Goal: Transaction & Acquisition: Purchase product/service

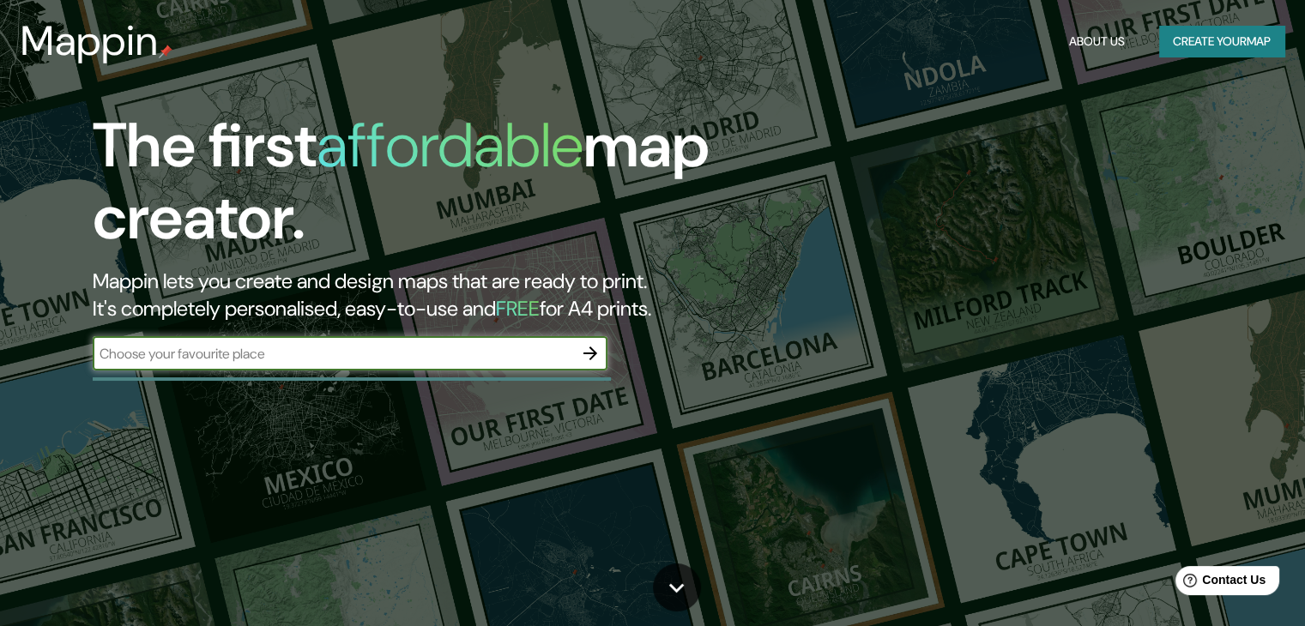
click at [1207, 32] on button "Create your map" at bounding box center [1221, 42] width 125 height 32
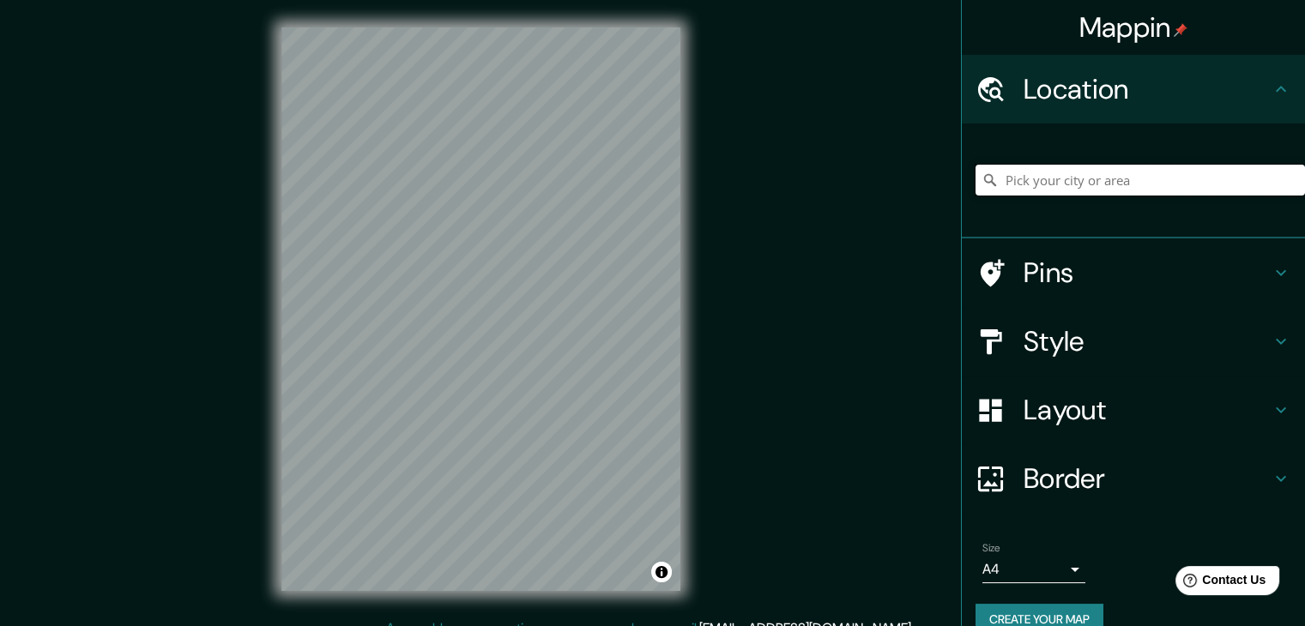
click at [1064, 169] on input "Pick your city or area" at bounding box center [1139, 180] width 329 height 31
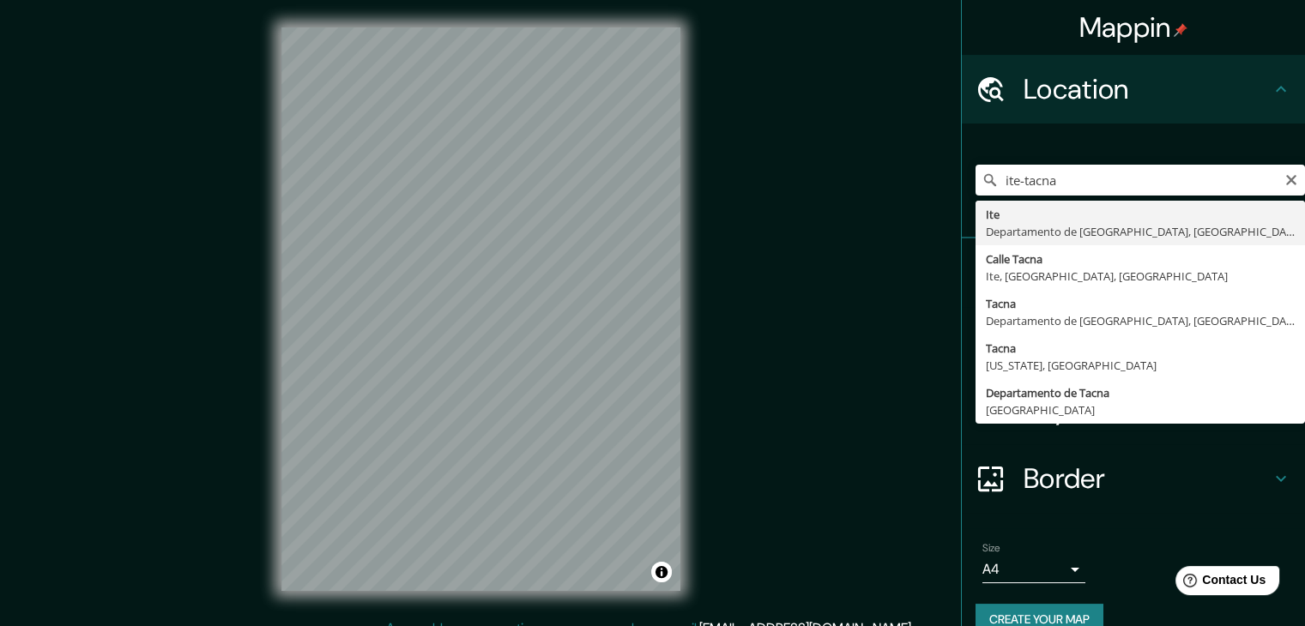
type input "Ite, [GEOGRAPHIC_DATA], [GEOGRAPHIC_DATA]"
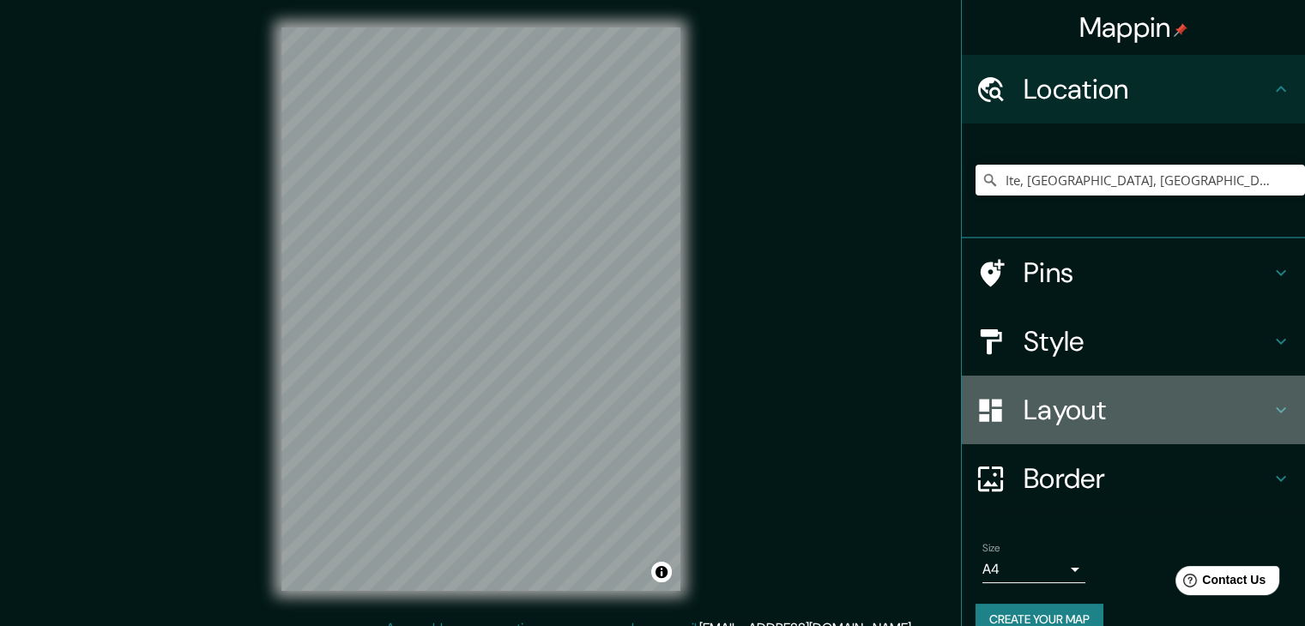
click at [1064, 395] on h4 "Layout" at bounding box center [1146, 410] width 247 height 34
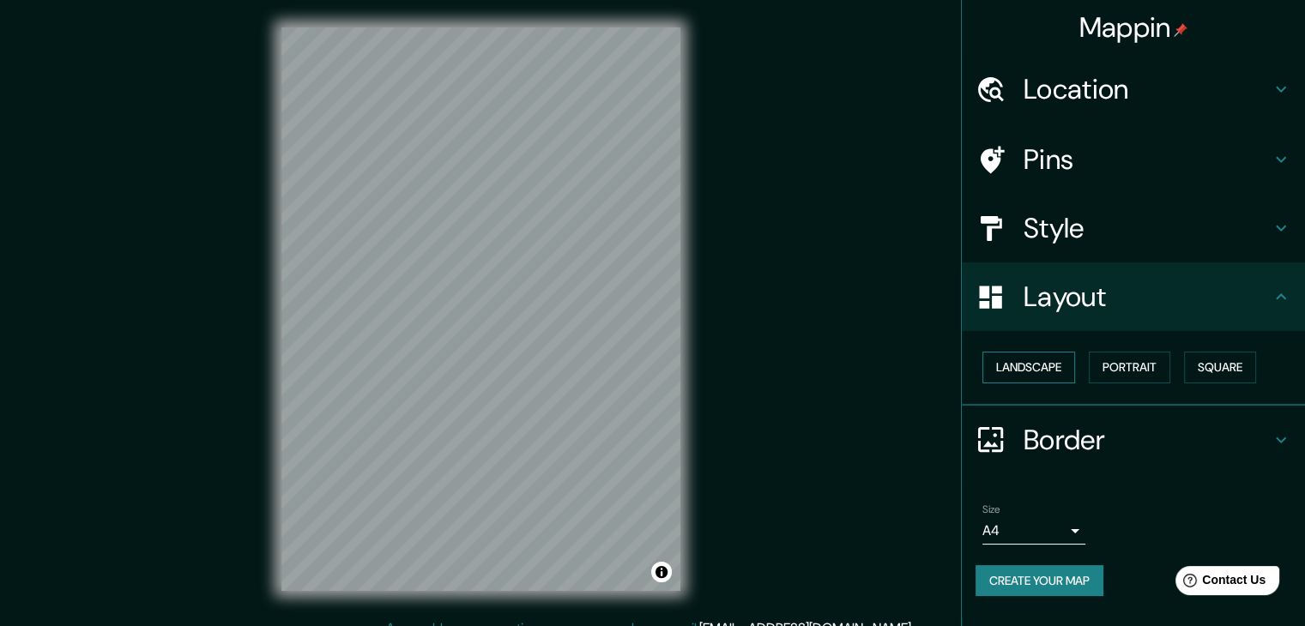
click at [1059, 365] on button "Landscape" at bounding box center [1028, 368] width 93 height 32
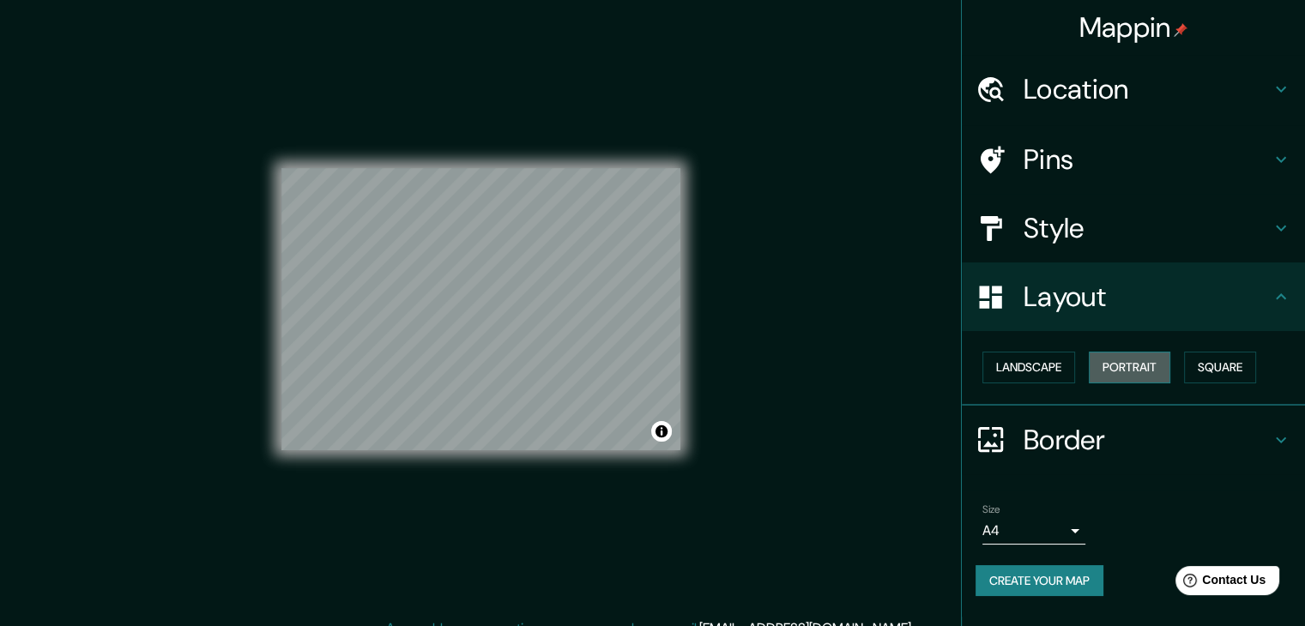
click at [1130, 368] on button "Portrait" at bounding box center [1128, 368] width 81 height 32
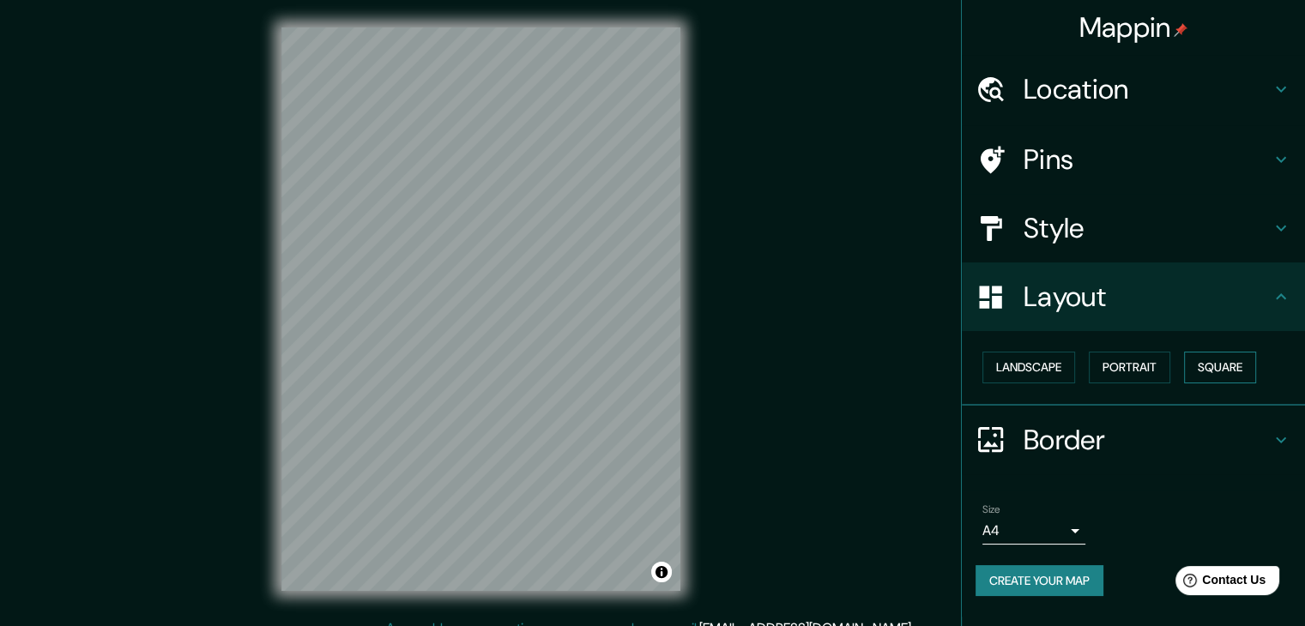
click at [1219, 367] on button "Square" at bounding box center [1220, 368] width 72 height 32
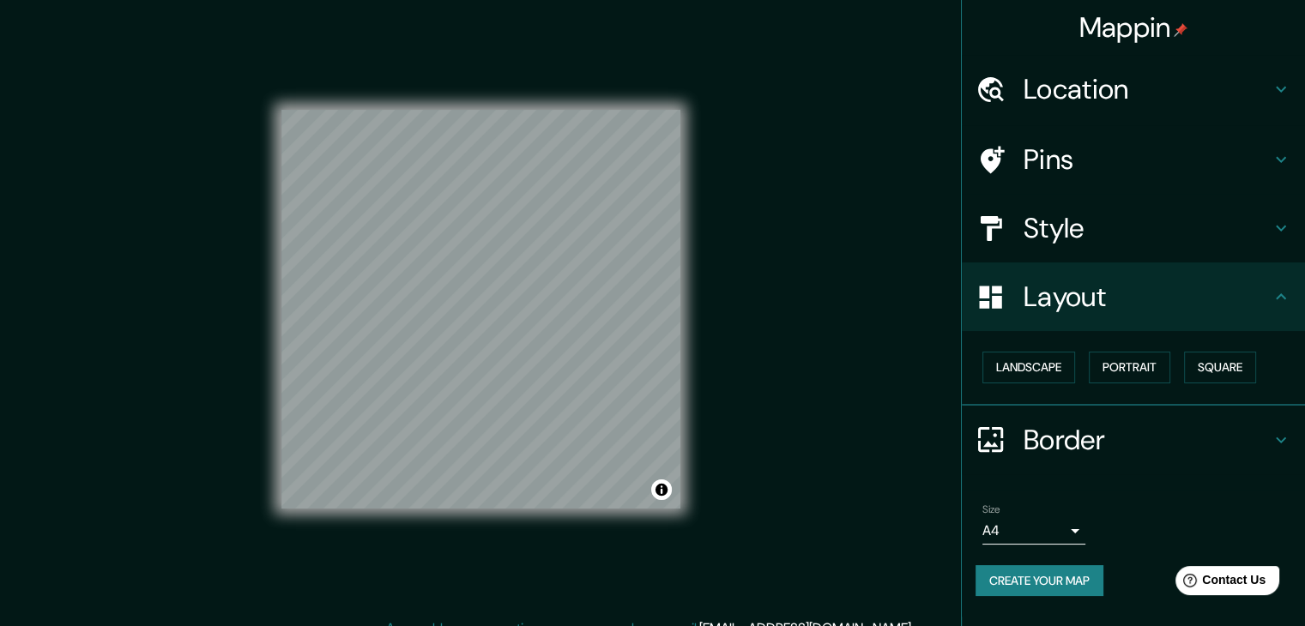
scroll to position [20, 0]
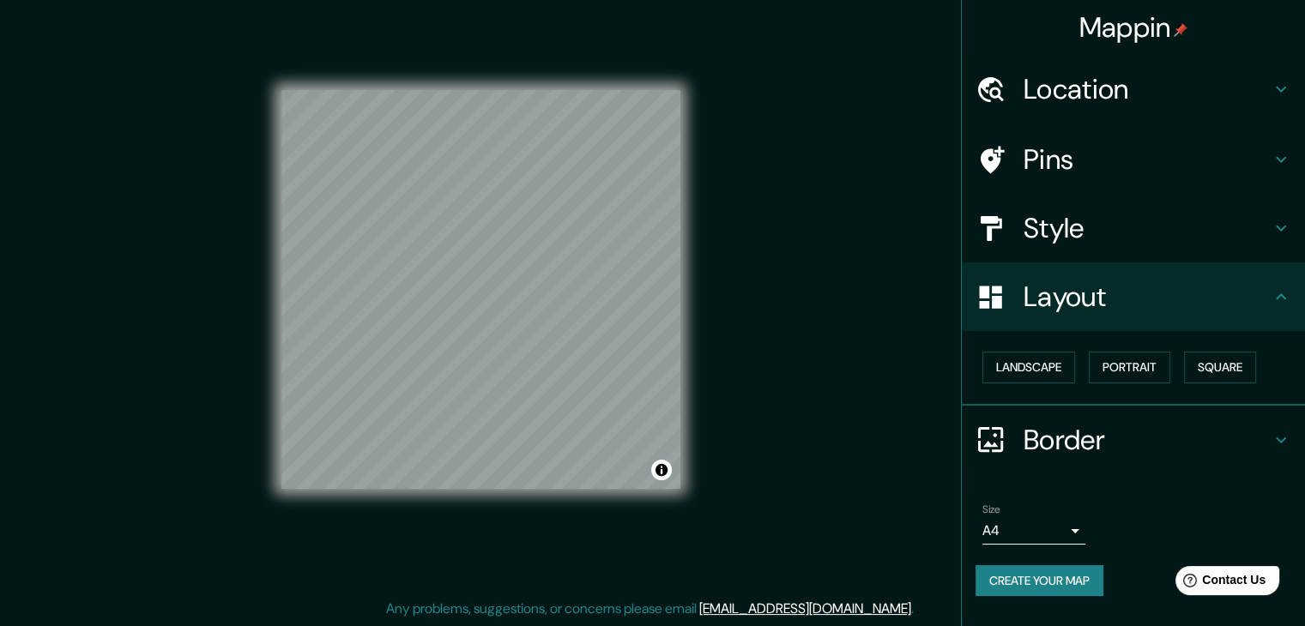
click at [1076, 522] on body "Mappin Location [GEOGRAPHIC_DATA], [GEOGRAPHIC_DATA], [GEOGRAPHIC_DATA] Pins St…" at bounding box center [652, 293] width 1305 height 626
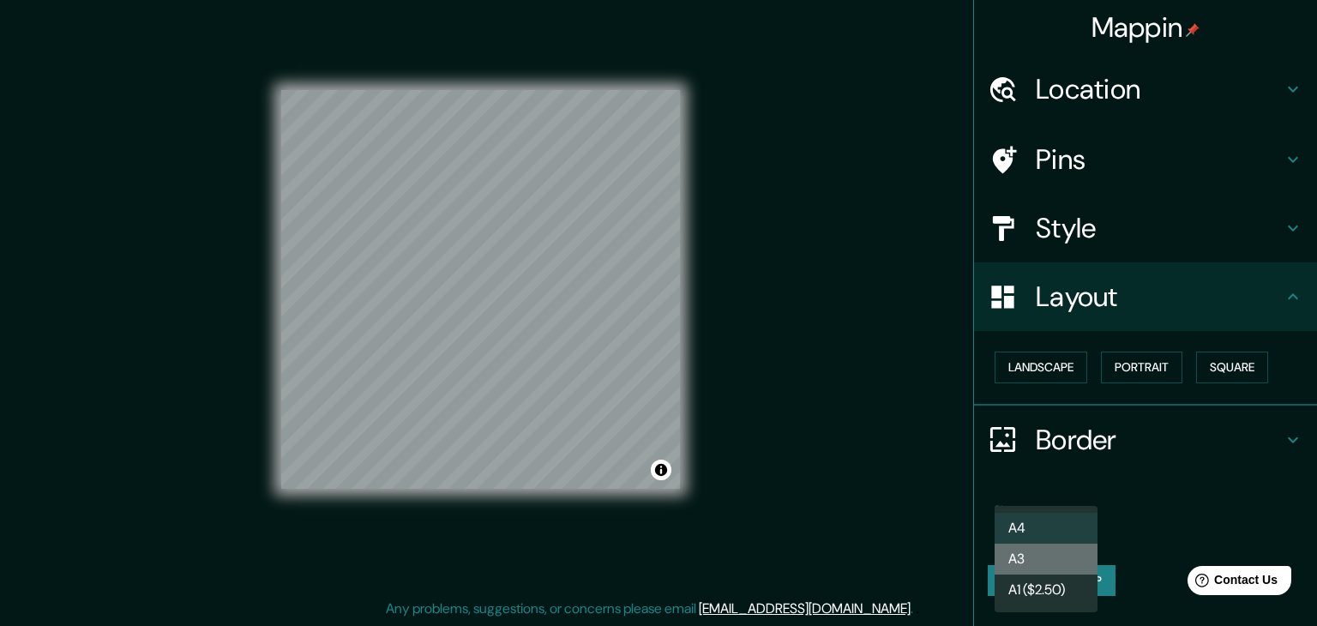
click at [1050, 555] on li "A3" at bounding box center [1046, 559] width 103 height 31
type input "a4"
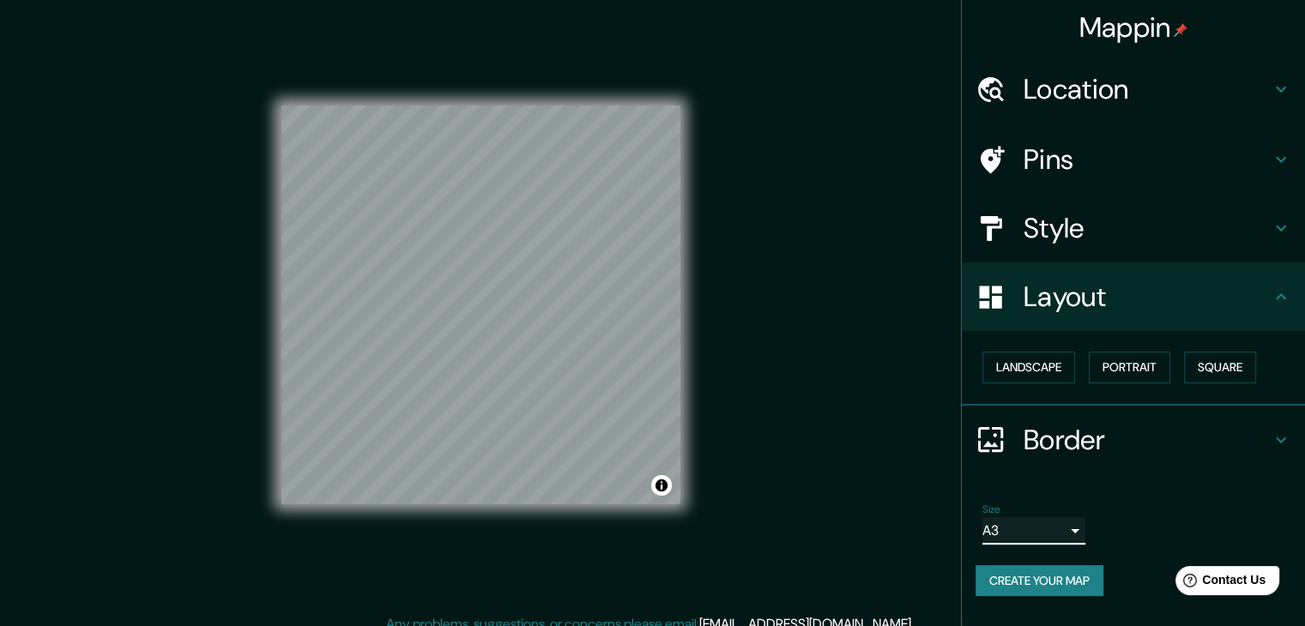
scroll to position [0, 0]
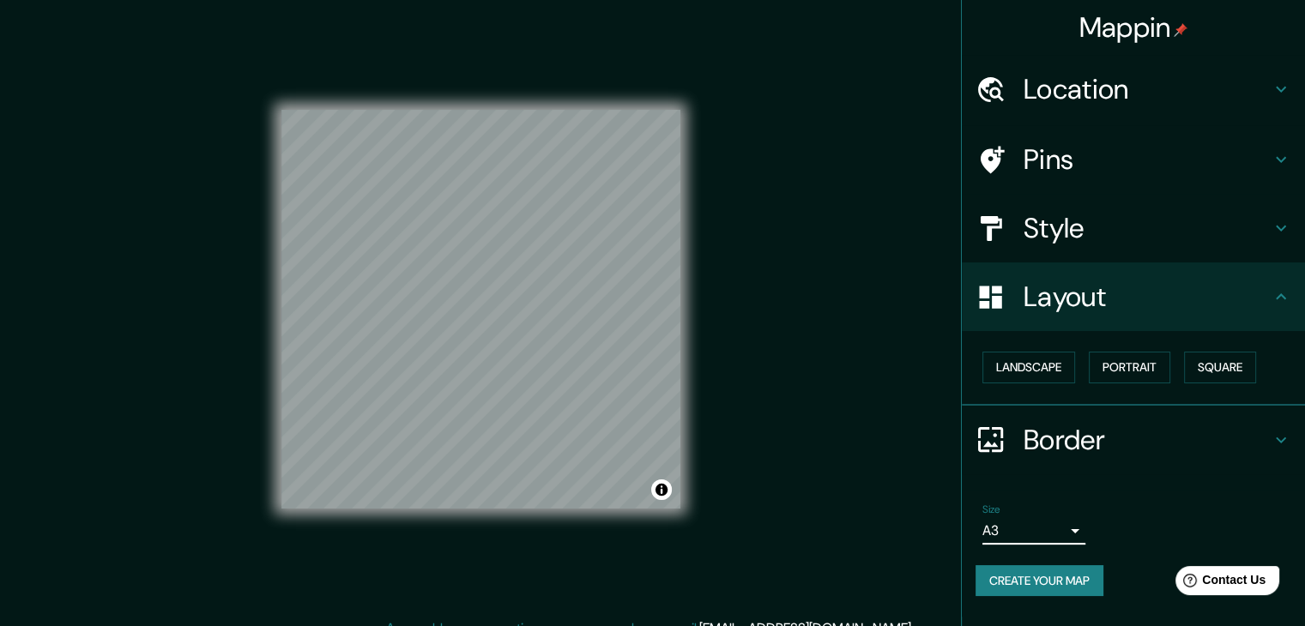
click at [1060, 148] on h4 "Pins" at bounding box center [1146, 159] width 247 height 34
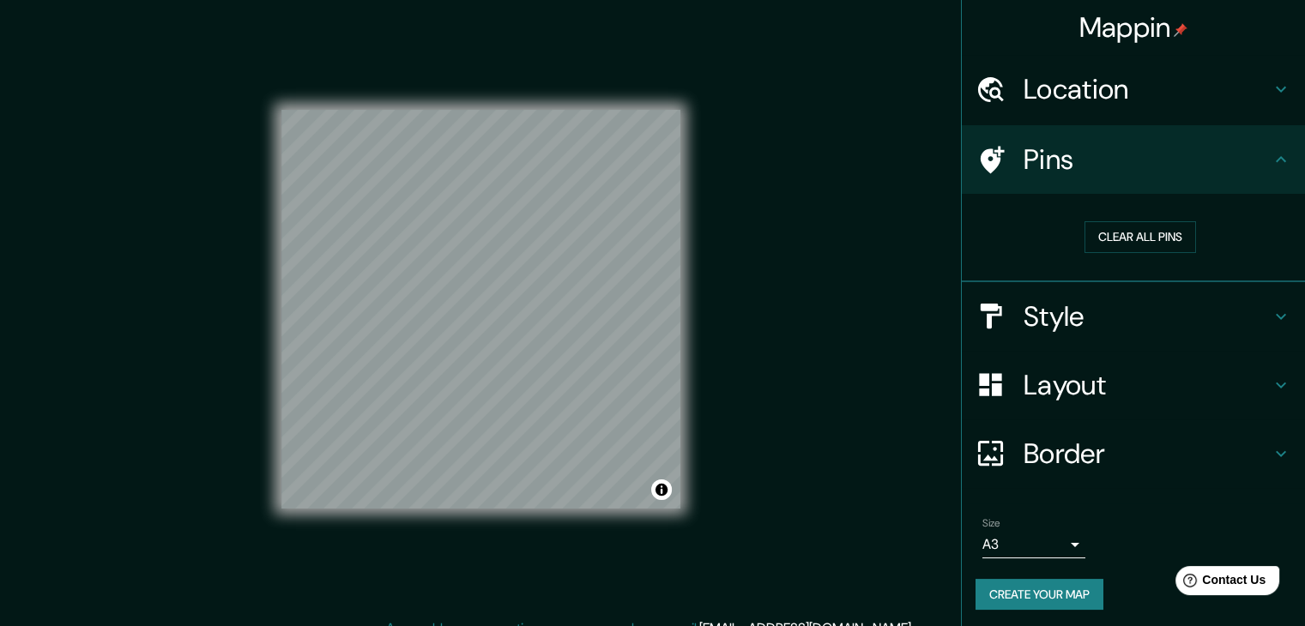
click at [1077, 314] on h4 "Style" at bounding box center [1146, 316] width 247 height 34
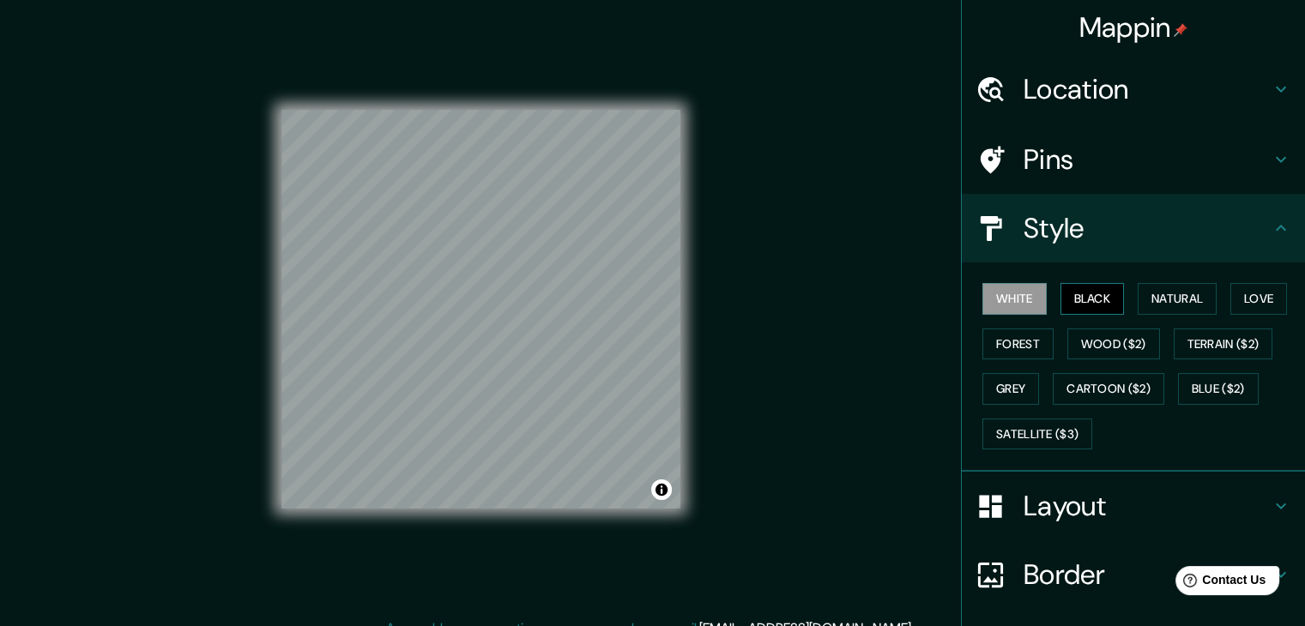
click at [1071, 306] on button "Black" at bounding box center [1092, 299] width 64 height 32
click at [1139, 300] on button "Natural" at bounding box center [1176, 299] width 79 height 32
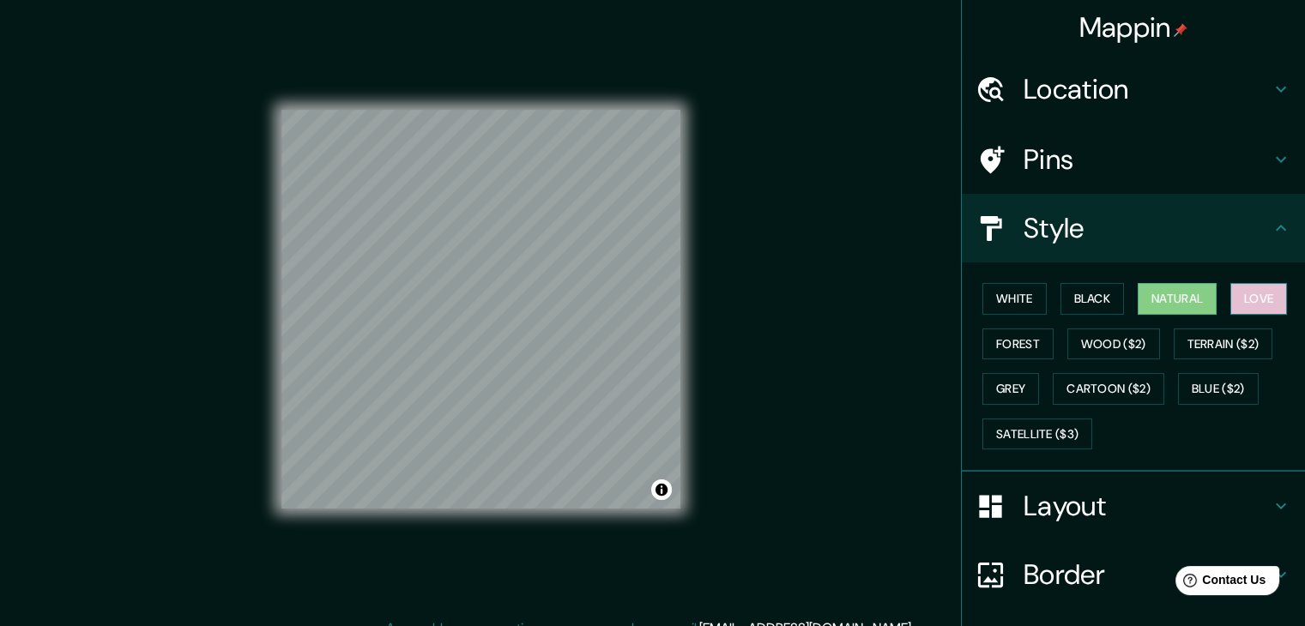
click at [1246, 296] on button "Love" at bounding box center [1258, 299] width 57 height 32
click at [1018, 346] on button "Forest" at bounding box center [1017, 344] width 71 height 32
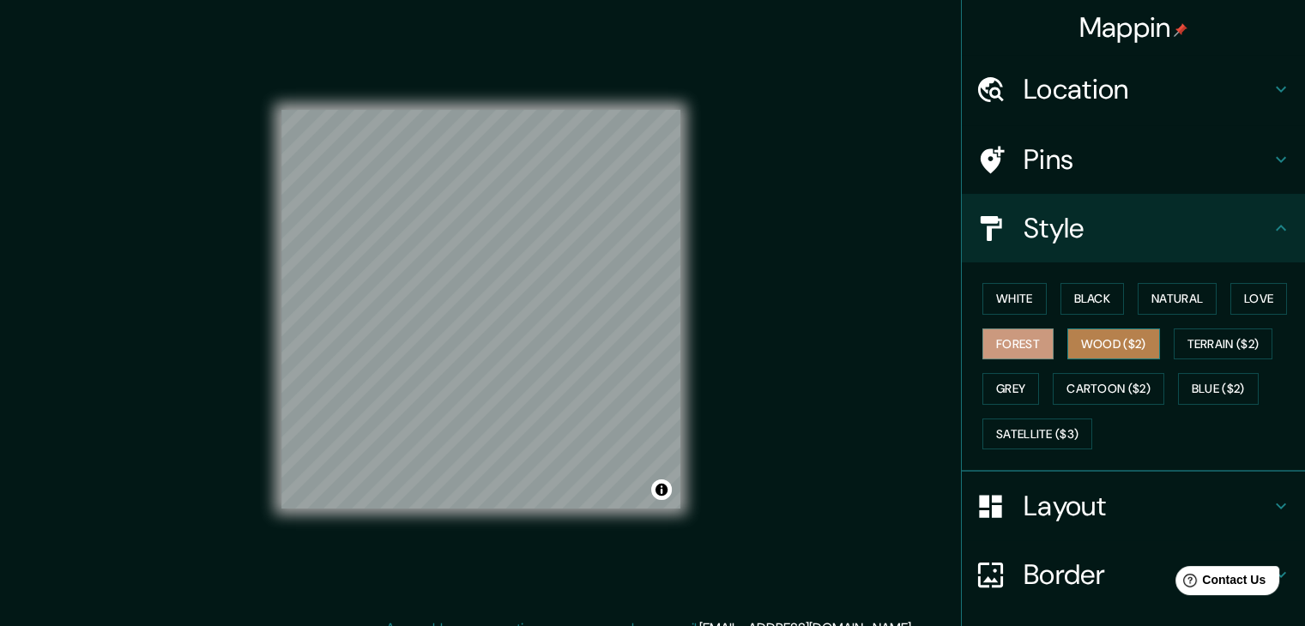
click at [1120, 341] on button "Wood ($2)" at bounding box center [1113, 344] width 93 height 32
click at [1020, 349] on button "Forest" at bounding box center [1017, 344] width 71 height 32
click at [1003, 386] on button "Grey" at bounding box center [1010, 389] width 57 height 32
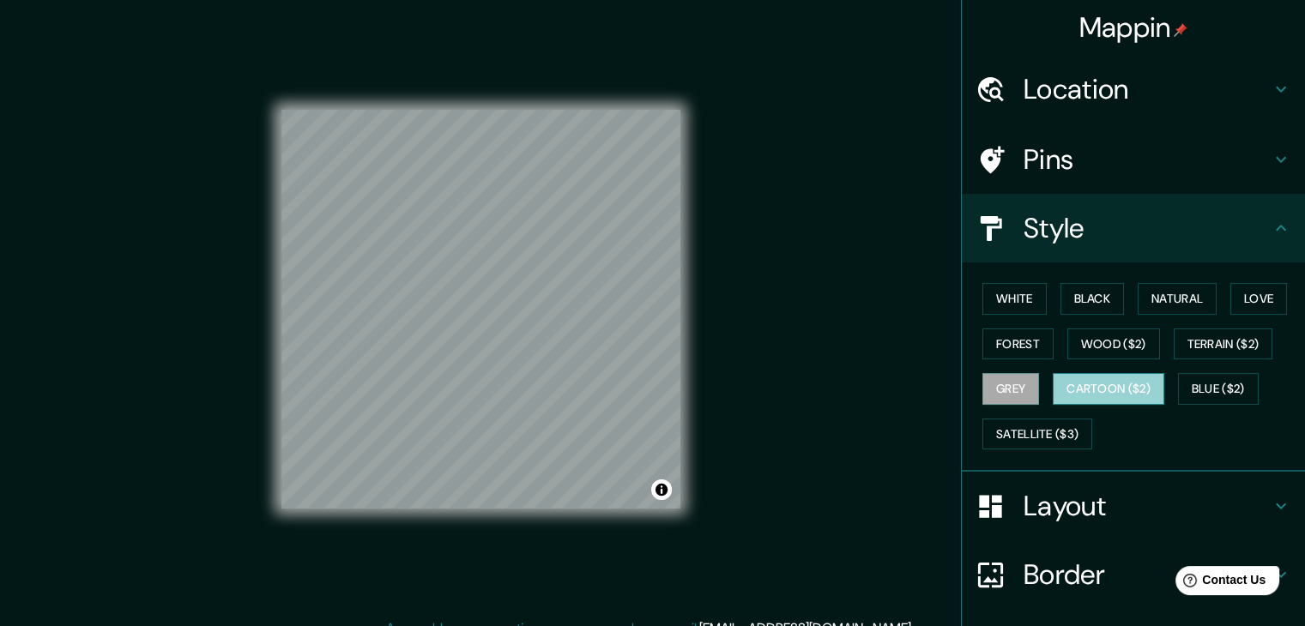
click at [1106, 384] on button "Cartoon ($2)" at bounding box center [1107, 389] width 111 height 32
click at [1195, 381] on button "Blue ($2)" at bounding box center [1218, 389] width 81 height 32
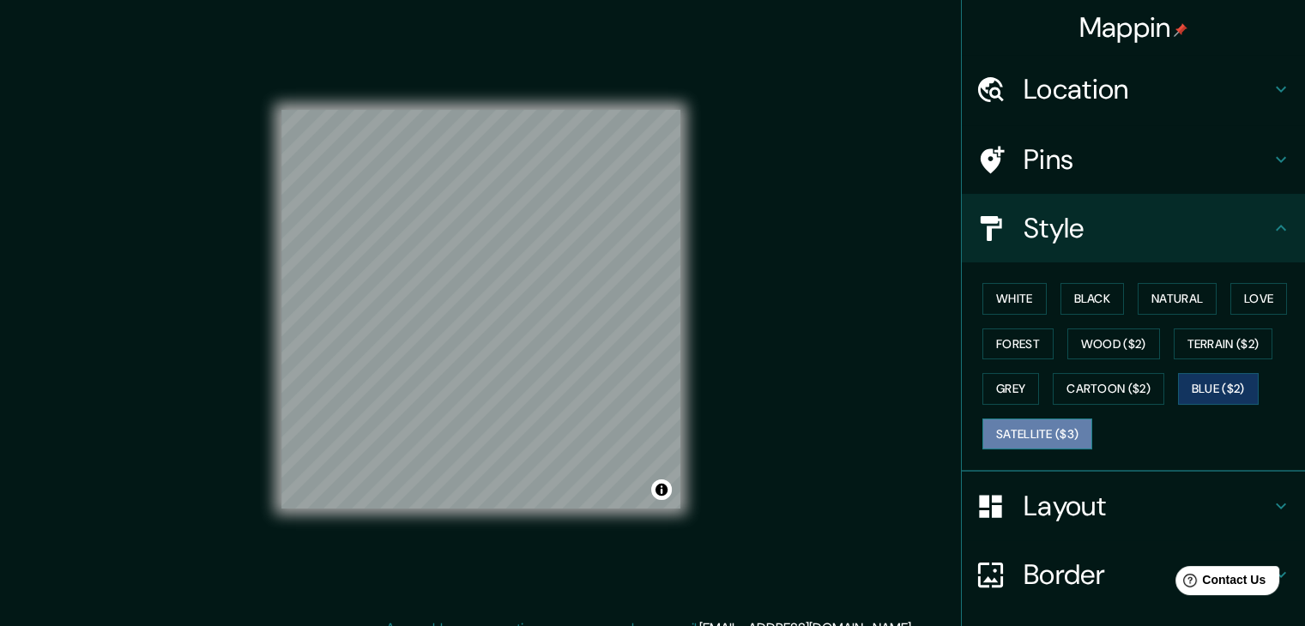
click at [1062, 431] on button "Satellite ($3)" at bounding box center [1037, 435] width 110 height 32
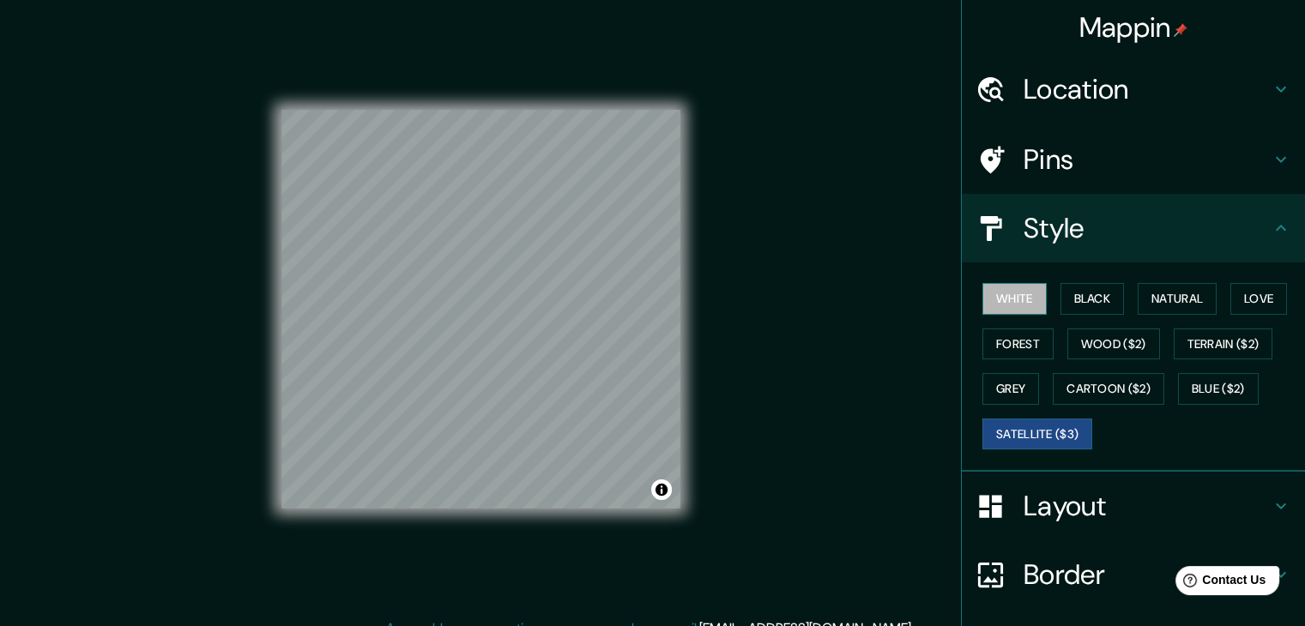
click at [1008, 296] on button "White" at bounding box center [1014, 299] width 64 height 32
